Goal: Obtain resource: Download file/media

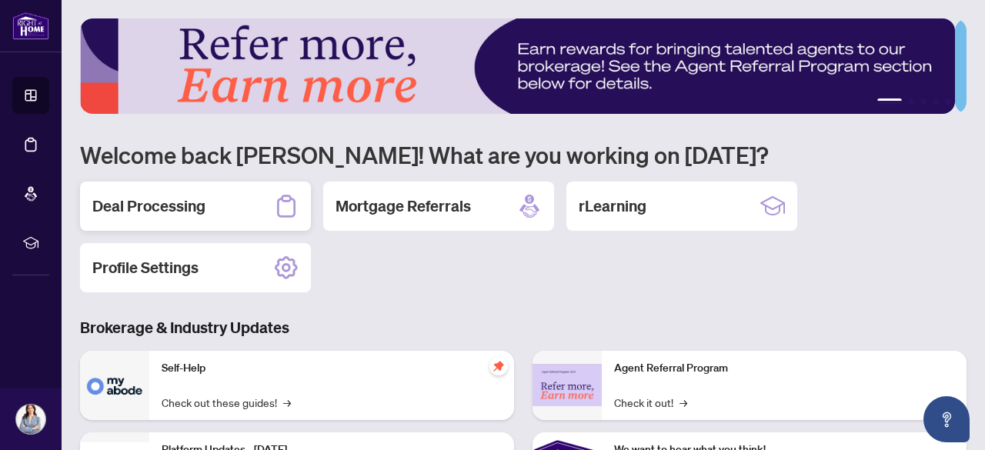
click at [144, 207] on h2 "Deal Processing" at bounding box center [148, 206] width 113 height 22
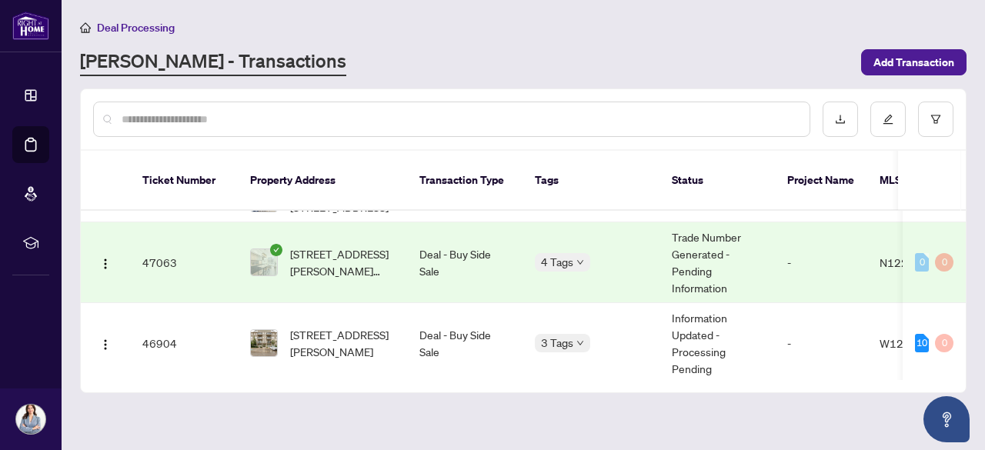
scroll to position [431, 0]
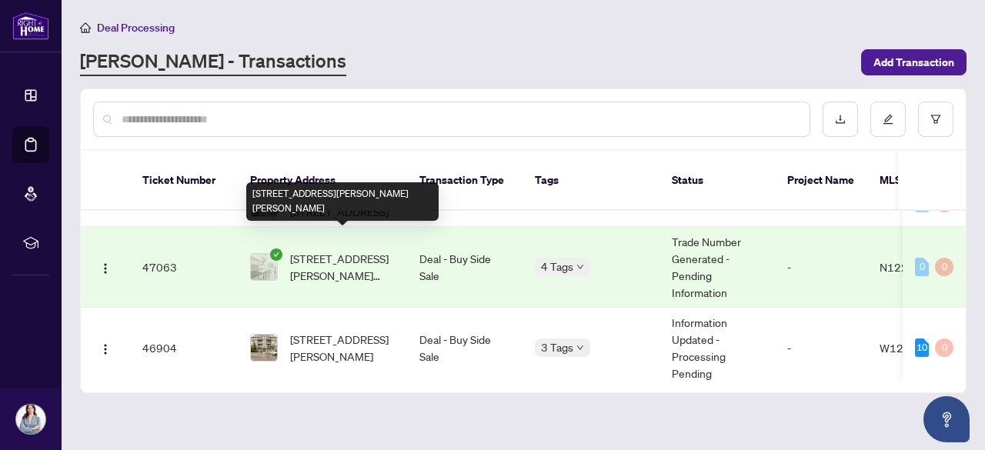
click at [360, 250] on span "[STREET_ADDRESS][PERSON_NAME][PERSON_NAME]" at bounding box center [342, 267] width 105 height 34
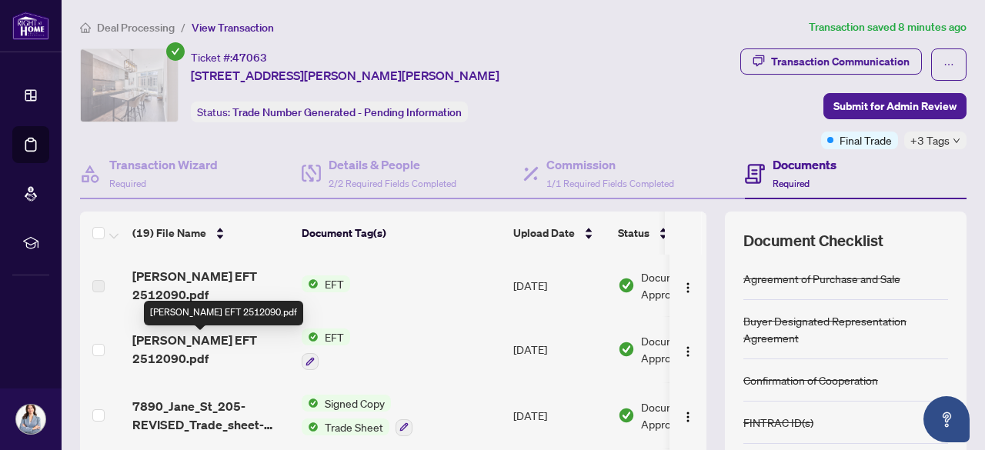
click at [256, 346] on span "[PERSON_NAME] EFT 2512090.pdf" at bounding box center [210, 349] width 157 height 37
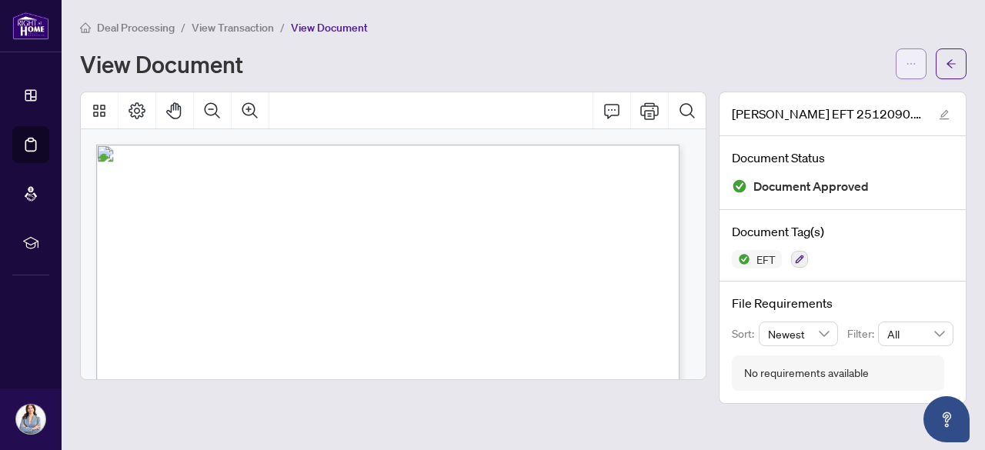
click at [907, 61] on icon "ellipsis" at bounding box center [911, 63] width 11 height 11
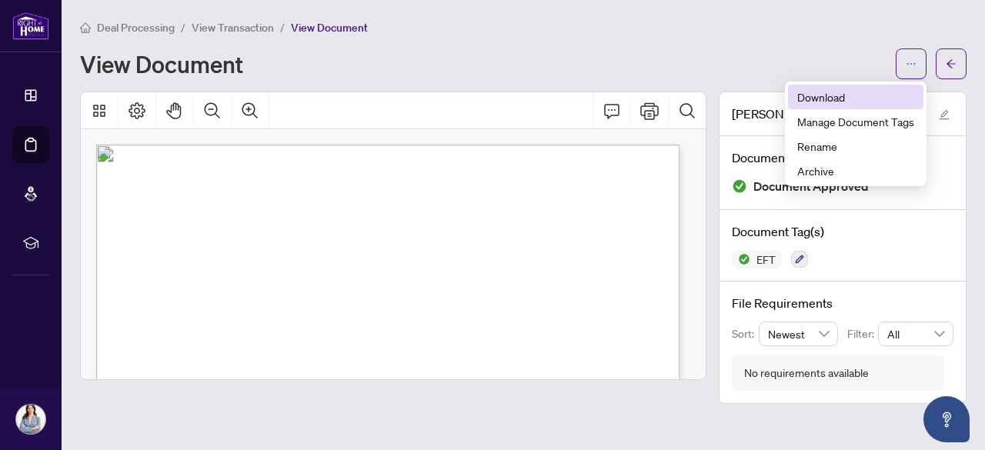
click at [820, 99] on span "Download" at bounding box center [855, 97] width 117 height 17
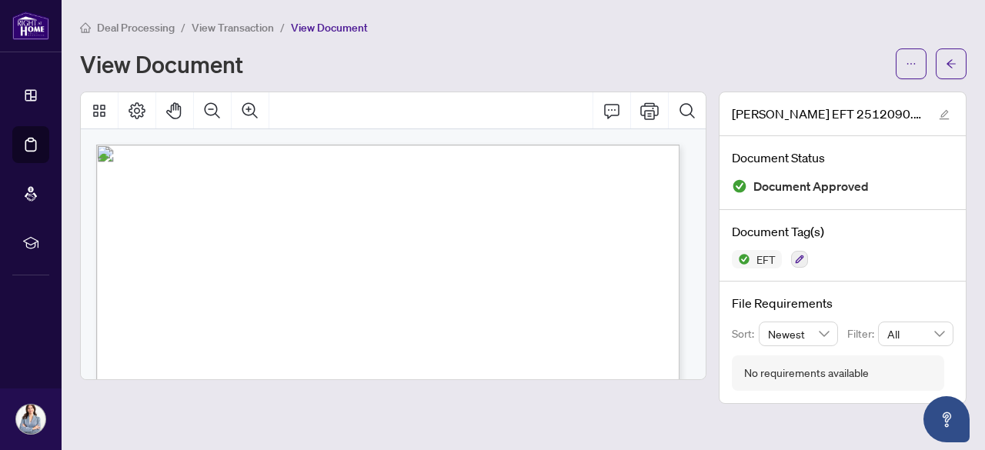
click at [118, 27] on span "Deal Processing" at bounding box center [136, 28] width 78 height 14
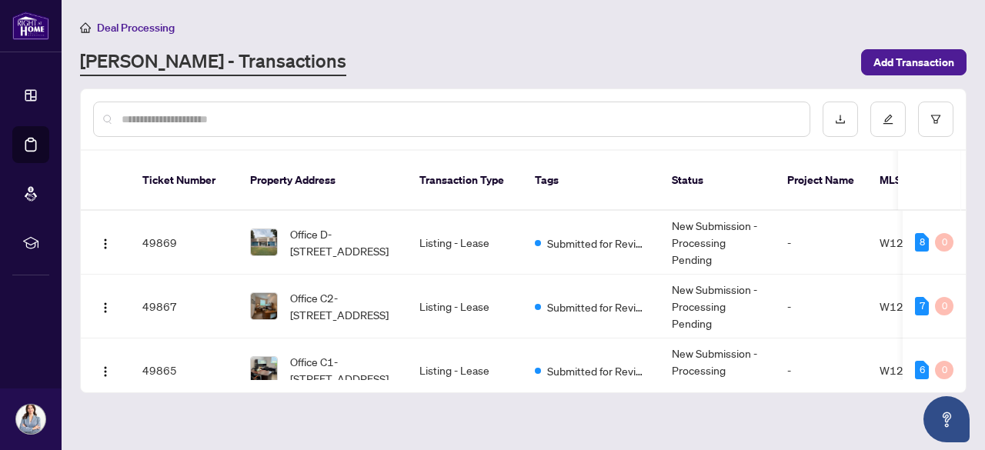
click at [414, 121] on input "text" at bounding box center [460, 119] width 676 height 17
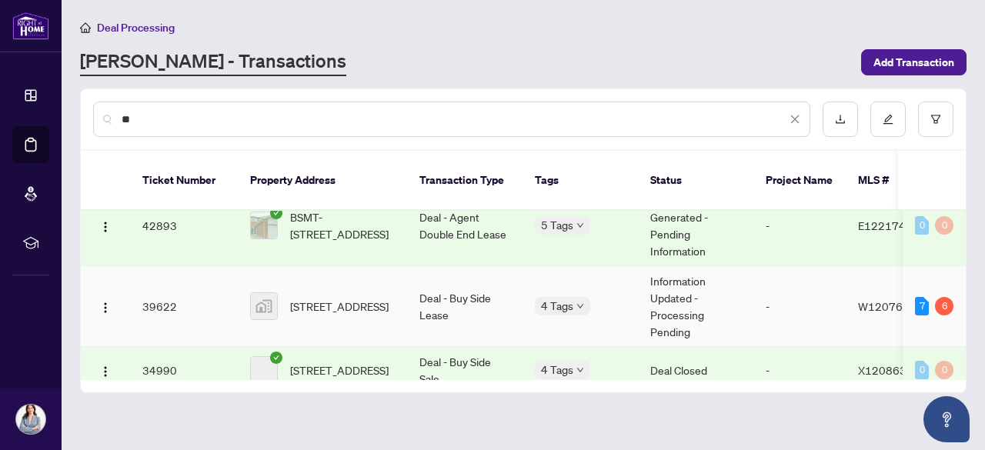
scroll to position [137, 0]
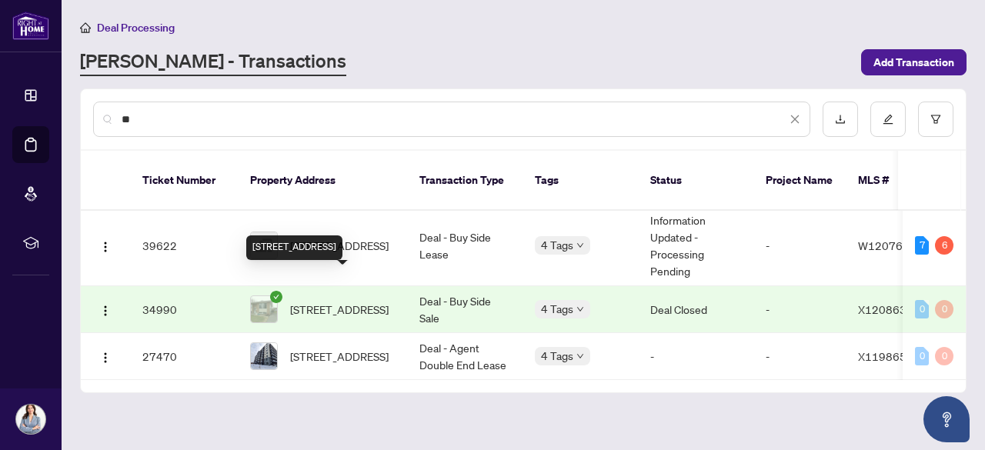
type input "**"
click at [351, 301] on span "[STREET_ADDRESS]" at bounding box center [339, 309] width 99 height 17
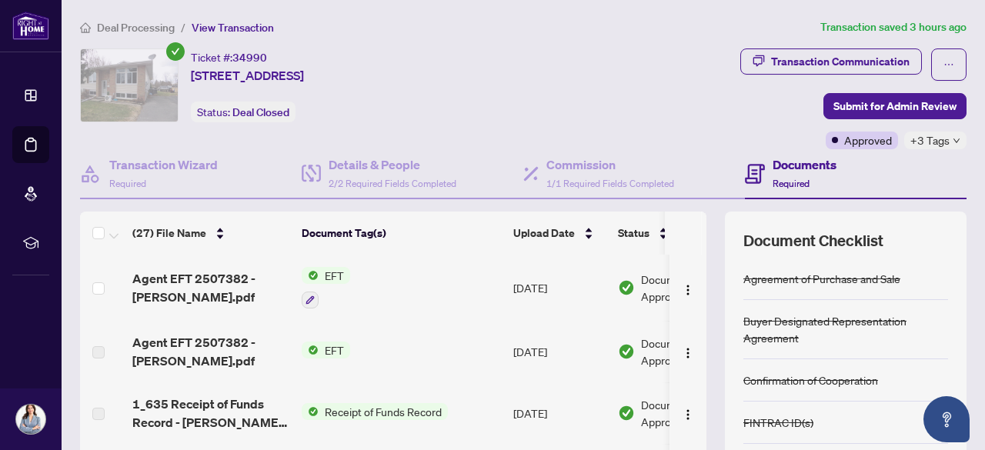
click at [334, 269] on span "EFT" at bounding box center [335, 275] width 32 height 17
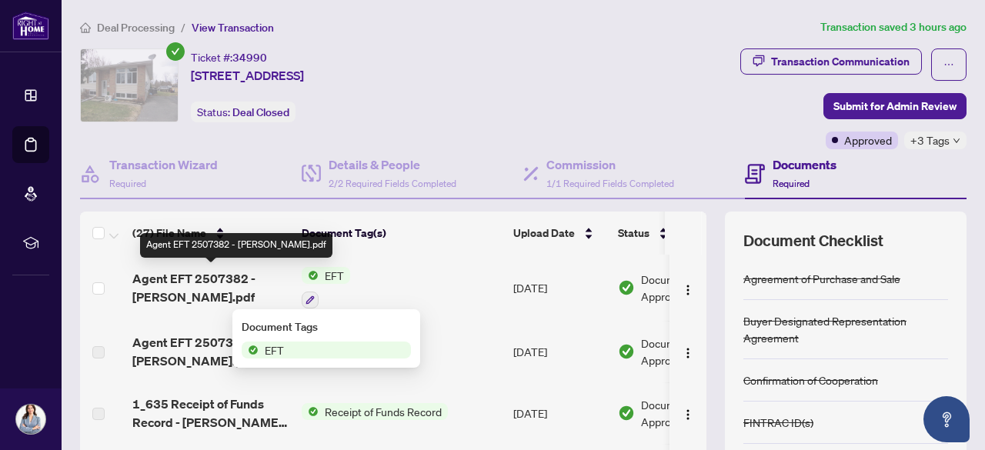
click at [222, 282] on span "Agent EFT 2507382 - [PERSON_NAME].pdf" at bounding box center [210, 287] width 157 height 37
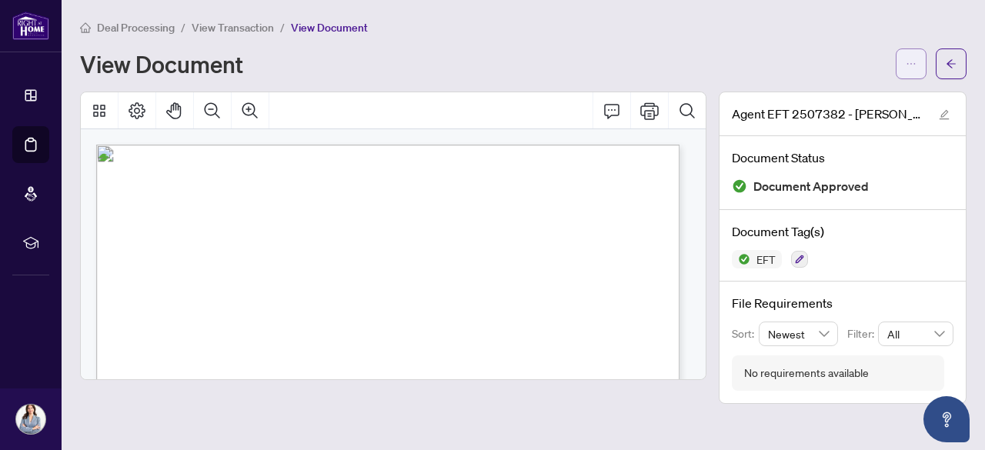
click at [906, 62] on icon "ellipsis" at bounding box center [911, 63] width 11 height 11
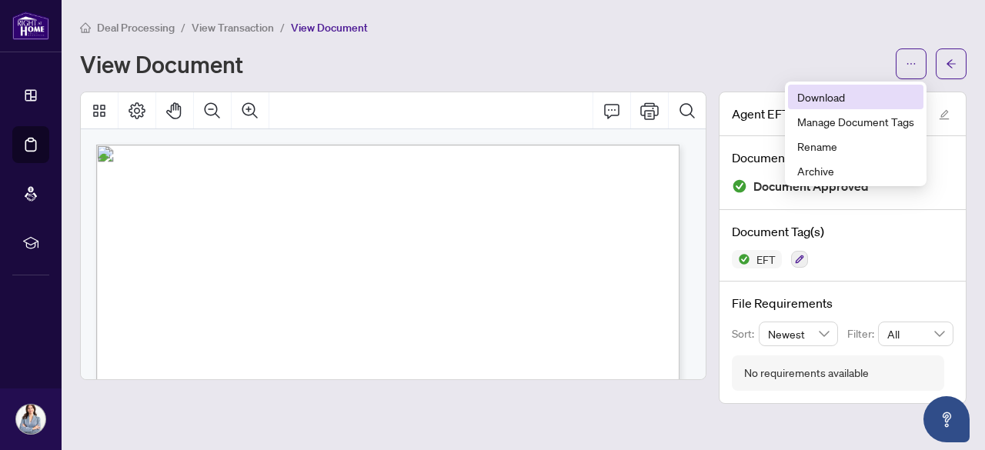
click at [828, 98] on span "Download" at bounding box center [855, 97] width 117 height 17
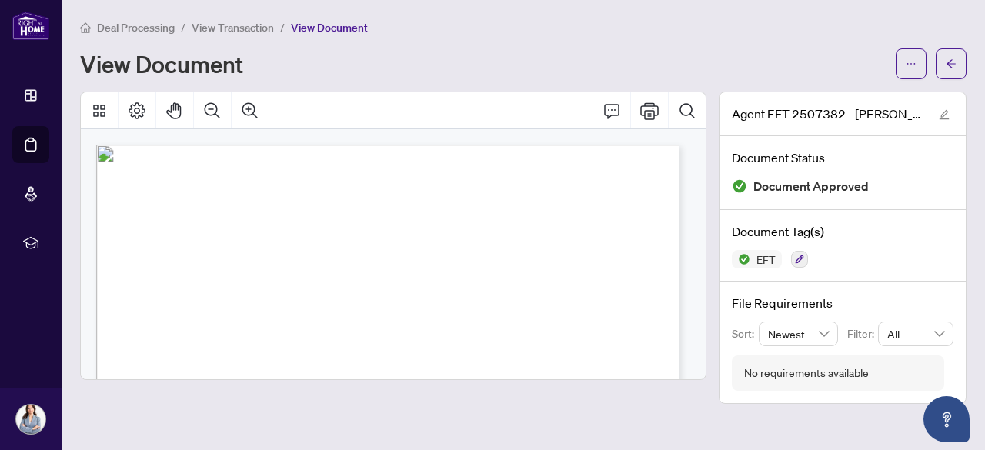
click at [611, 430] on main "Deal Processing / View Transaction / View Document View Document Agent EFT 2507…" at bounding box center [524, 225] width 924 height 450
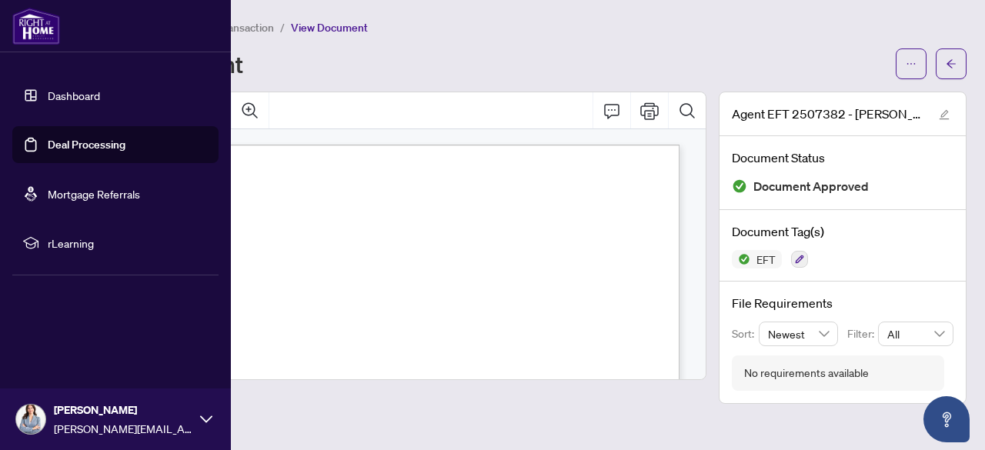
click at [48, 138] on link "Deal Processing" at bounding box center [87, 145] width 78 height 14
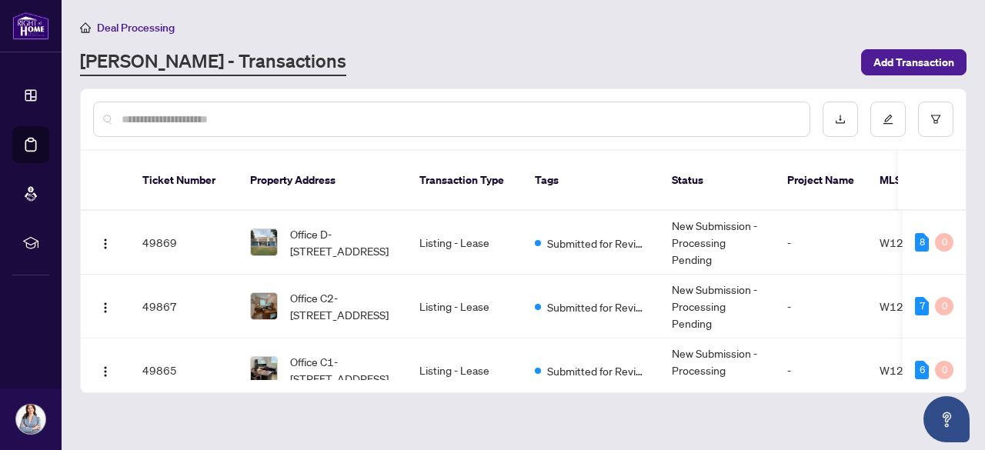
click at [294, 122] on input "text" at bounding box center [460, 119] width 676 height 17
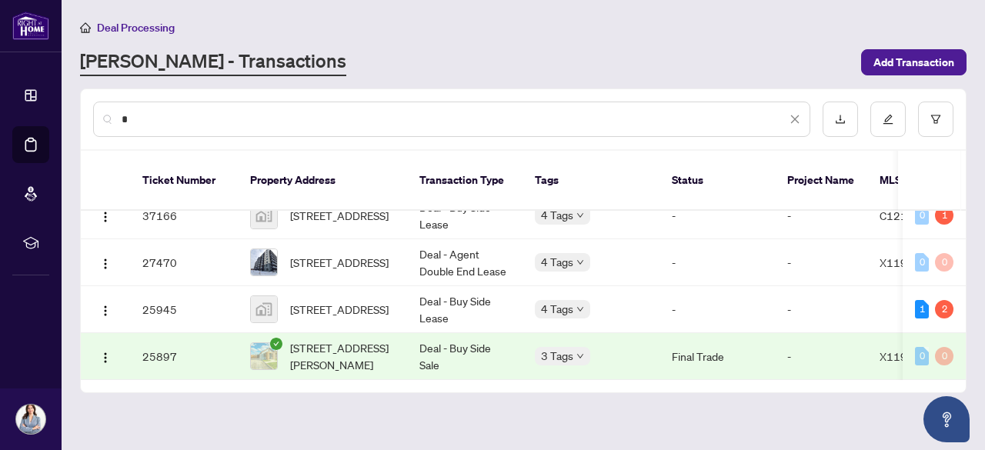
scroll to position [1286, 0]
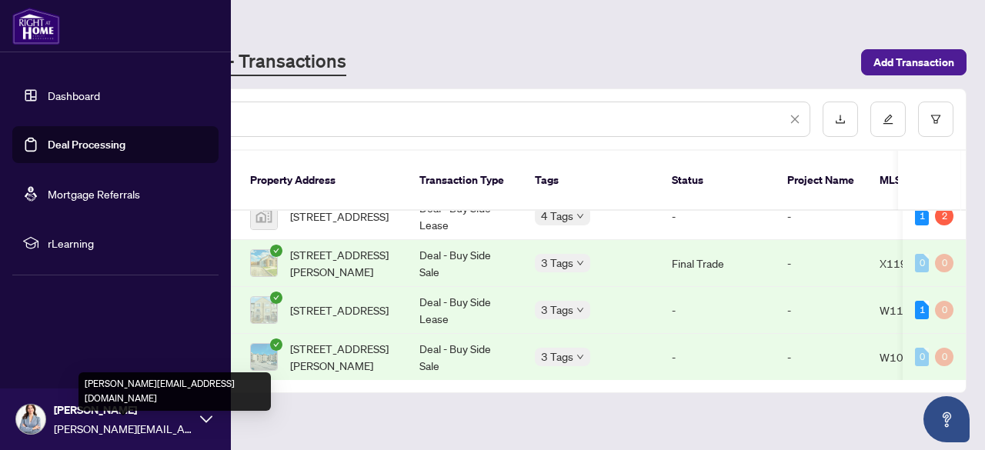
type input "*"
click at [191, 425] on span "[PERSON_NAME][EMAIL_ADDRESS][DOMAIN_NAME]" at bounding box center [123, 428] width 139 height 17
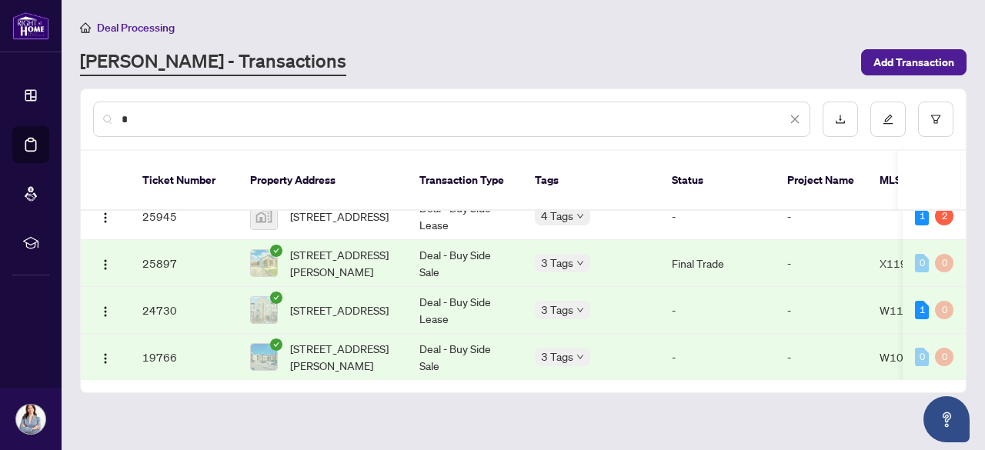
click at [322, 421] on main "Deal Processing [PERSON_NAME] - Transactions Add Transaction * Ticket Number Pr…" at bounding box center [524, 225] width 924 height 450
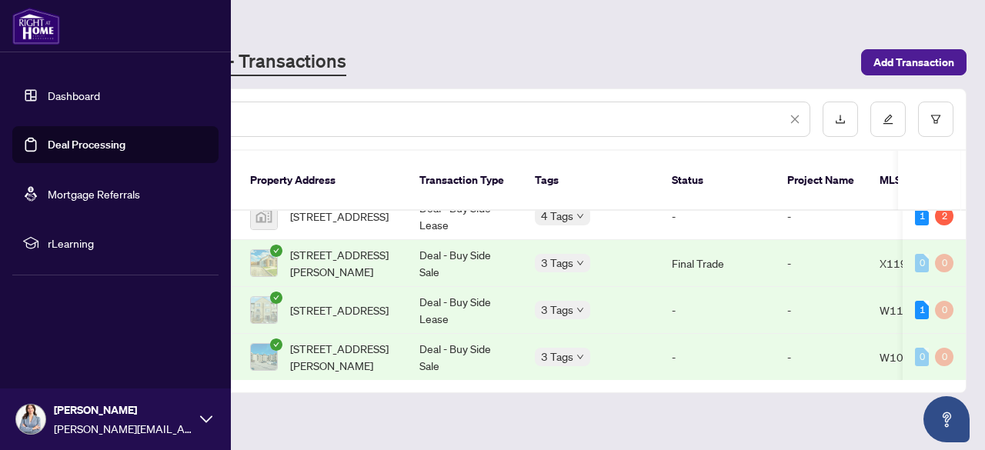
click at [200, 423] on icon at bounding box center [206, 419] width 12 height 12
click at [86, 329] on button "Logout" at bounding box center [115, 328] width 206 height 26
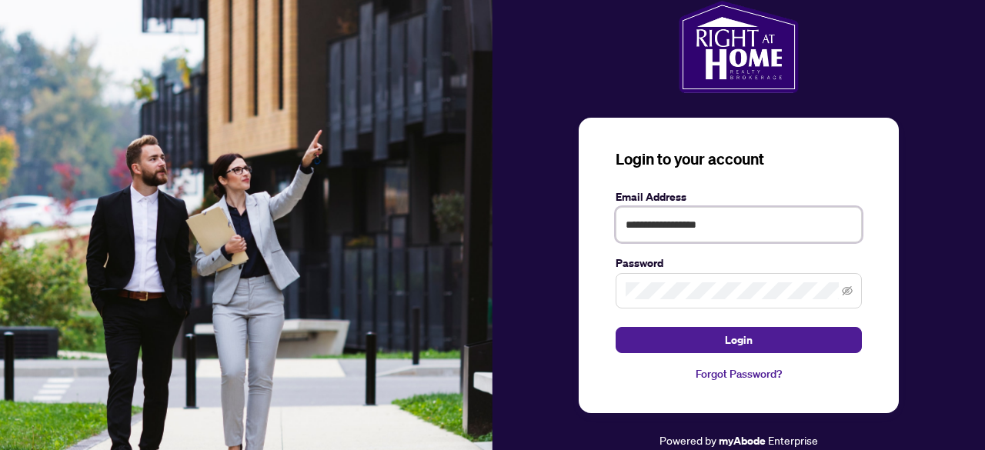
drag, startPoint x: 734, startPoint y: 233, endPoint x: 573, endPoint y: 236, distance: 161.6
click at [573, 236] on div "**********" at bounding box center [739, 225] width 493 height 449
paste input "*"
type input "**********"
click at [527, 301] on div "**********" at bounding box center [739, 225] width 493 height 449
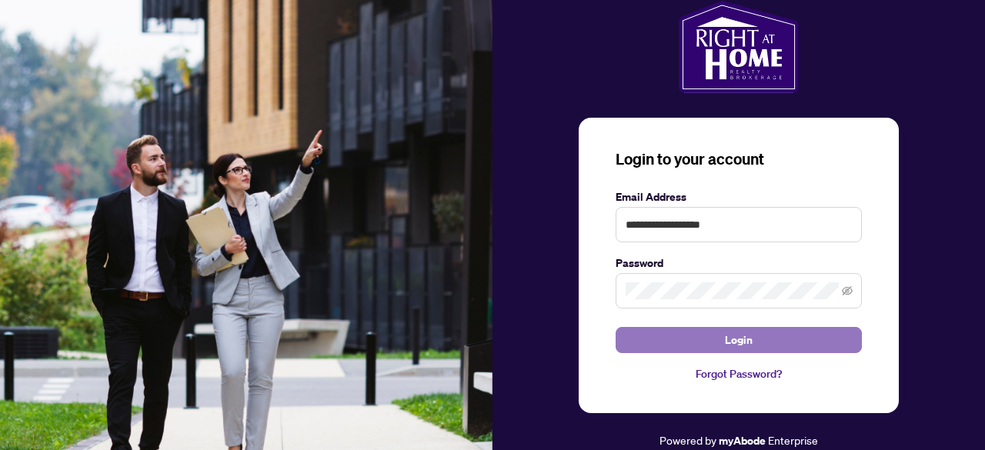
click at [667, 341] on button "Login" at bounding box center [739, 340] width 246 height 26
